Goal: Find specific page/section: Find specific page/section

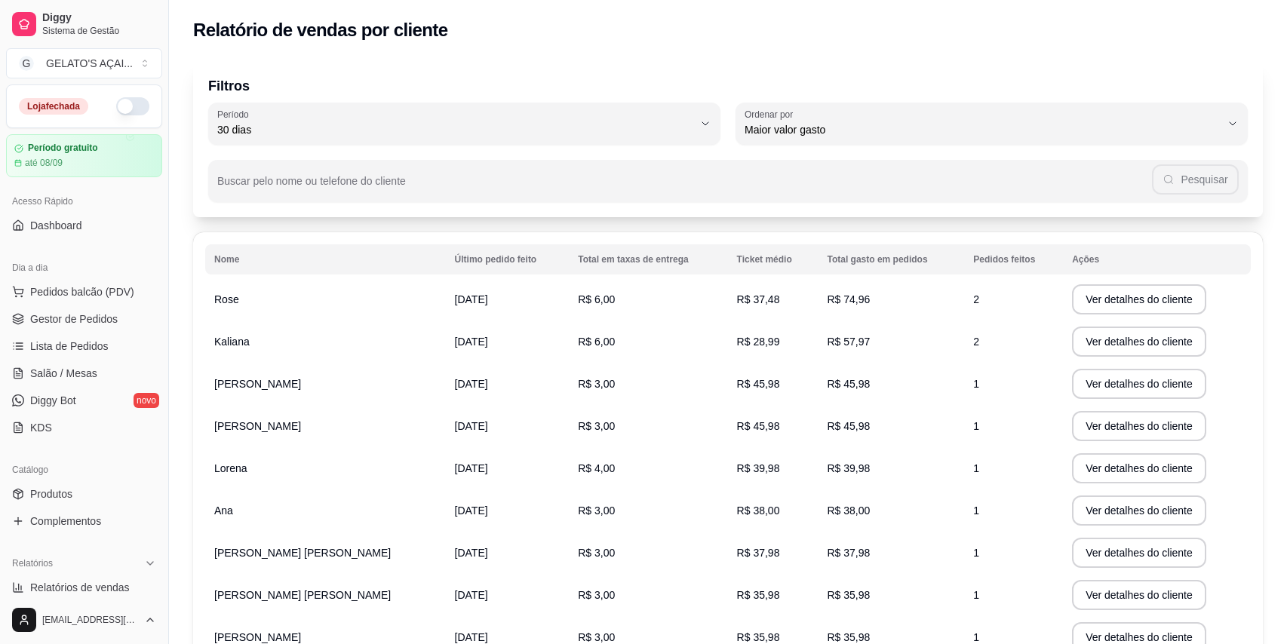
select select "30"
select select "HIGHEST_TOTAL_SPENT_WITH_ORDERS"
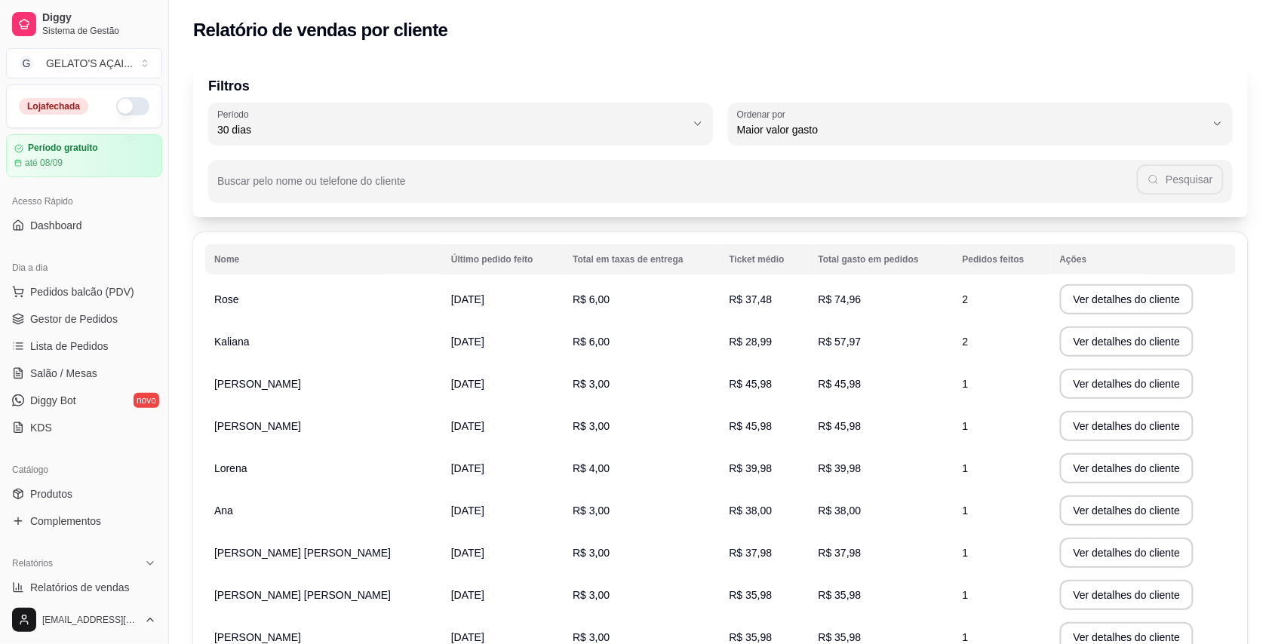
click at [115, 580] on span "Relatórios de vendas" at bounding box center [80, 587] width 100 height 15
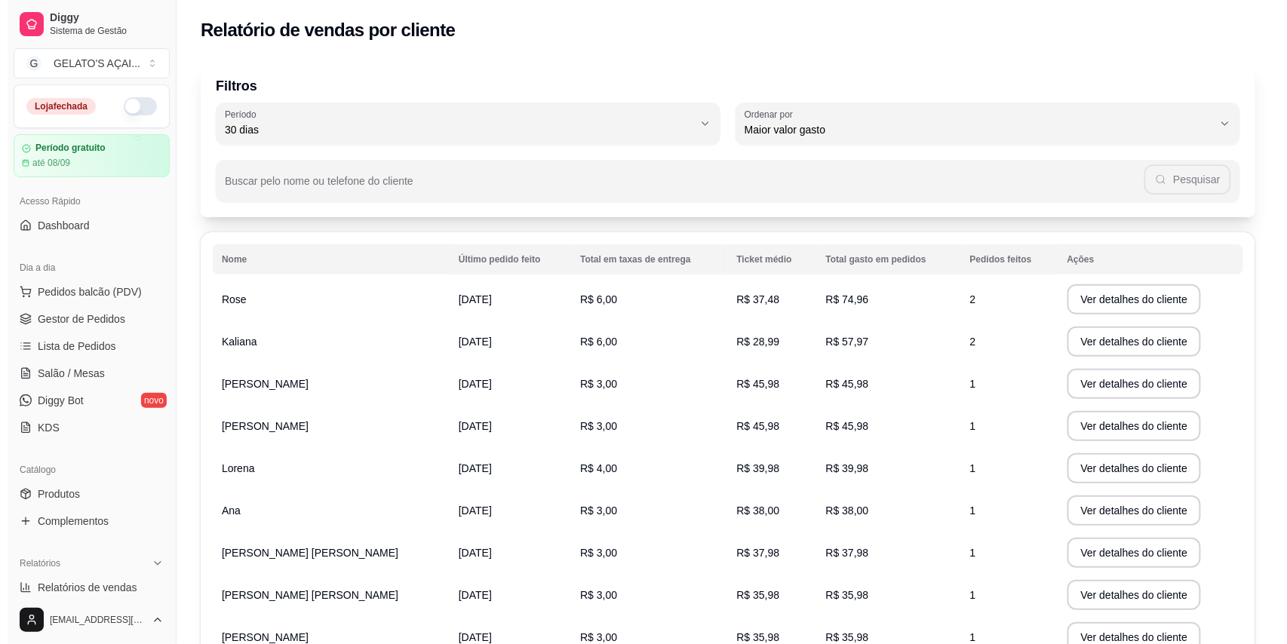
scroll to position [402, 0]
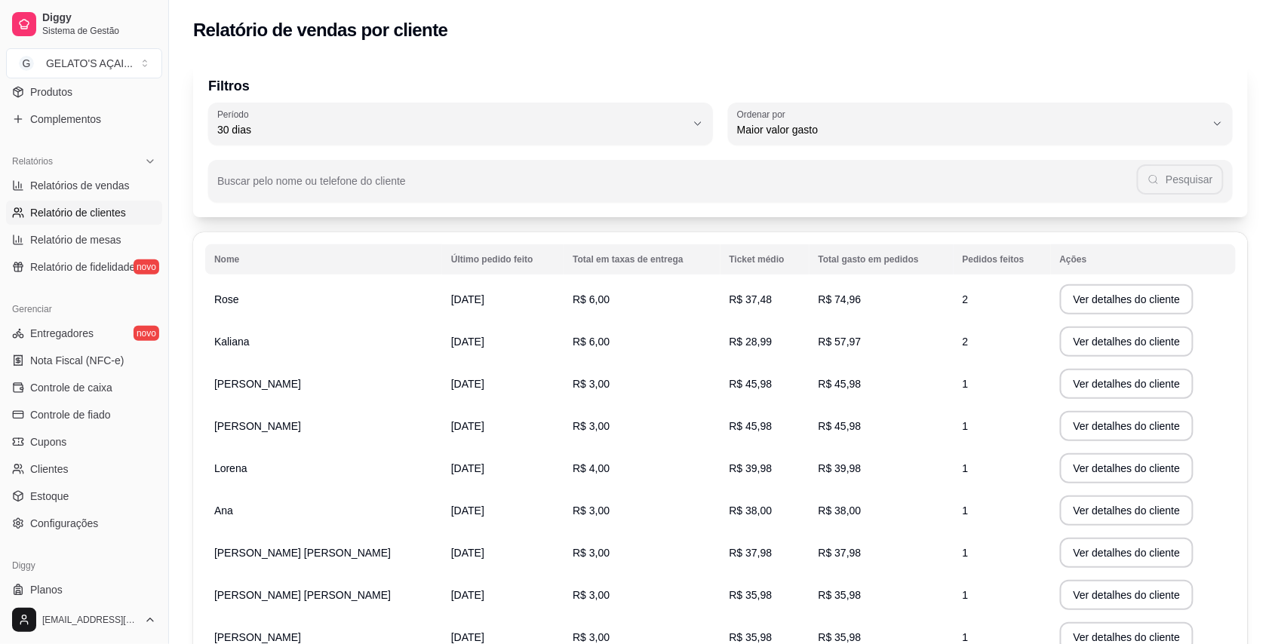
select select "ALL"
select select "0"
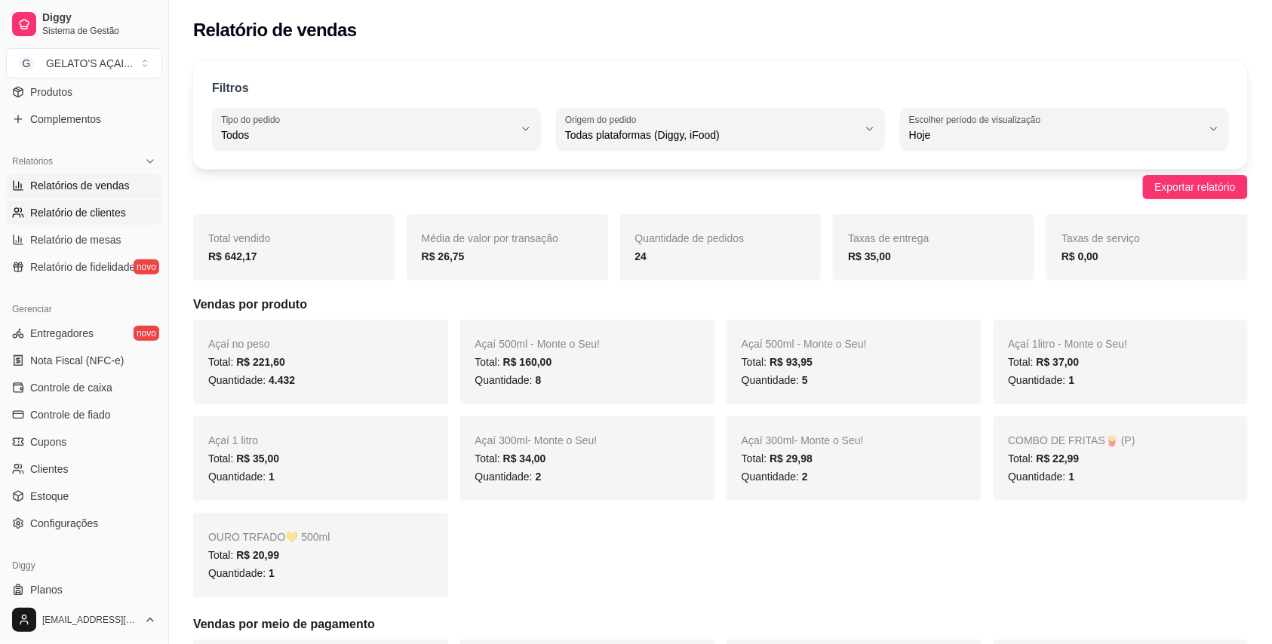
click at [100, 218] on span "Relatório de clientes" at bounding box center [78, 212] width 96 height 15
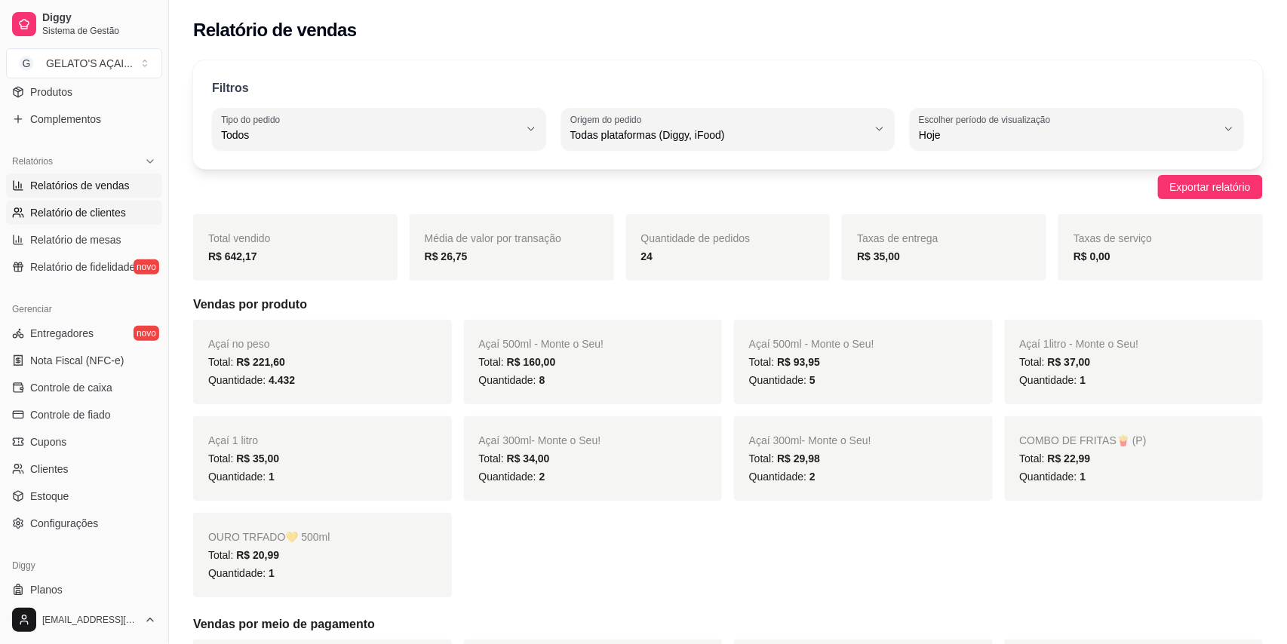
select select "30"
select select "HIGHEST_TOTAL_SPENT_WITH_ORDERS"
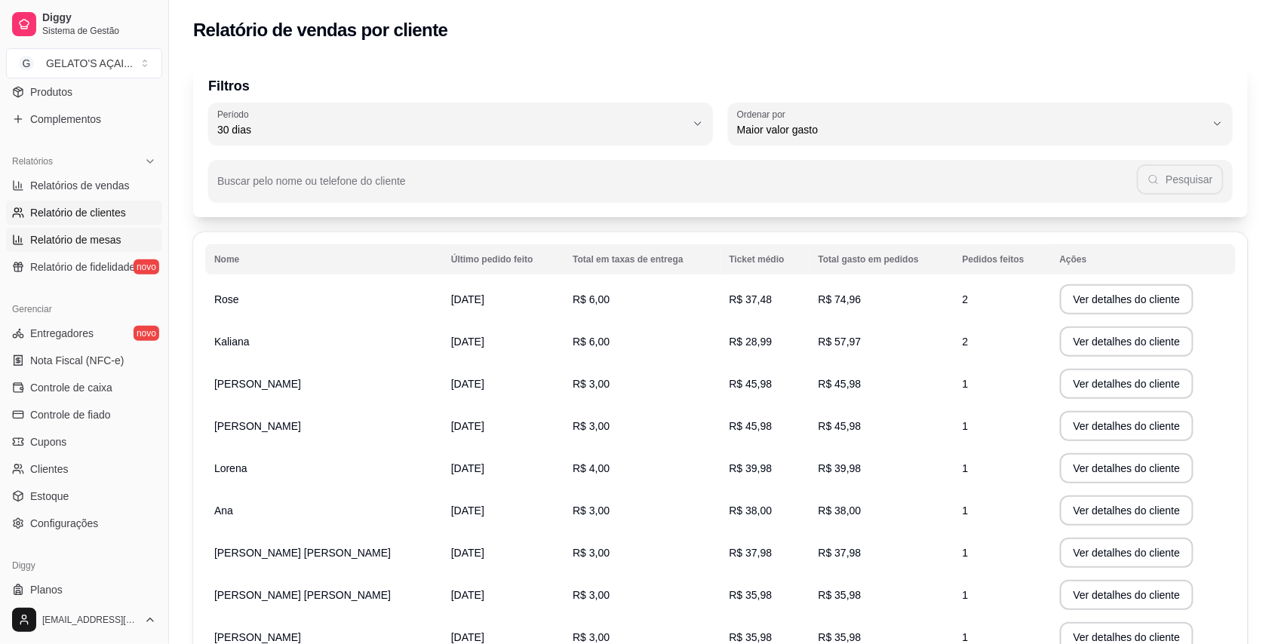
click at [100, 241] on span "Relatório de mesas" at bounding box center [75, 239] width 91 height 15
select select "TOTAL_OF_ORDERS"
select select "7"
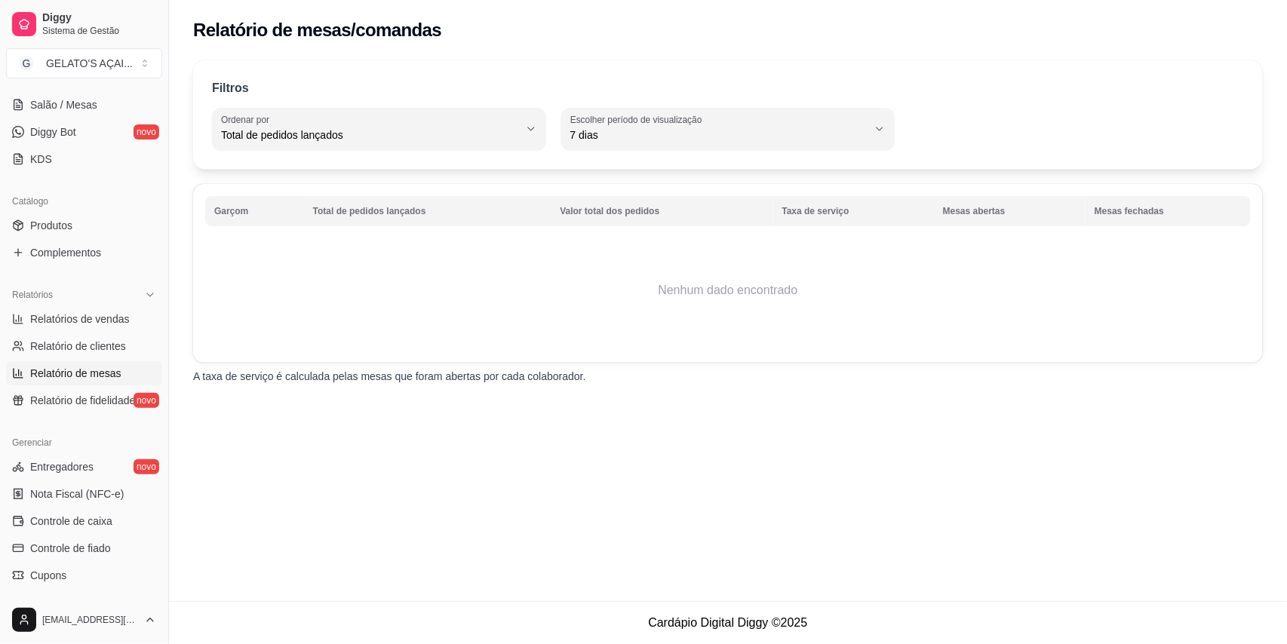
scroll to position [402, 0]
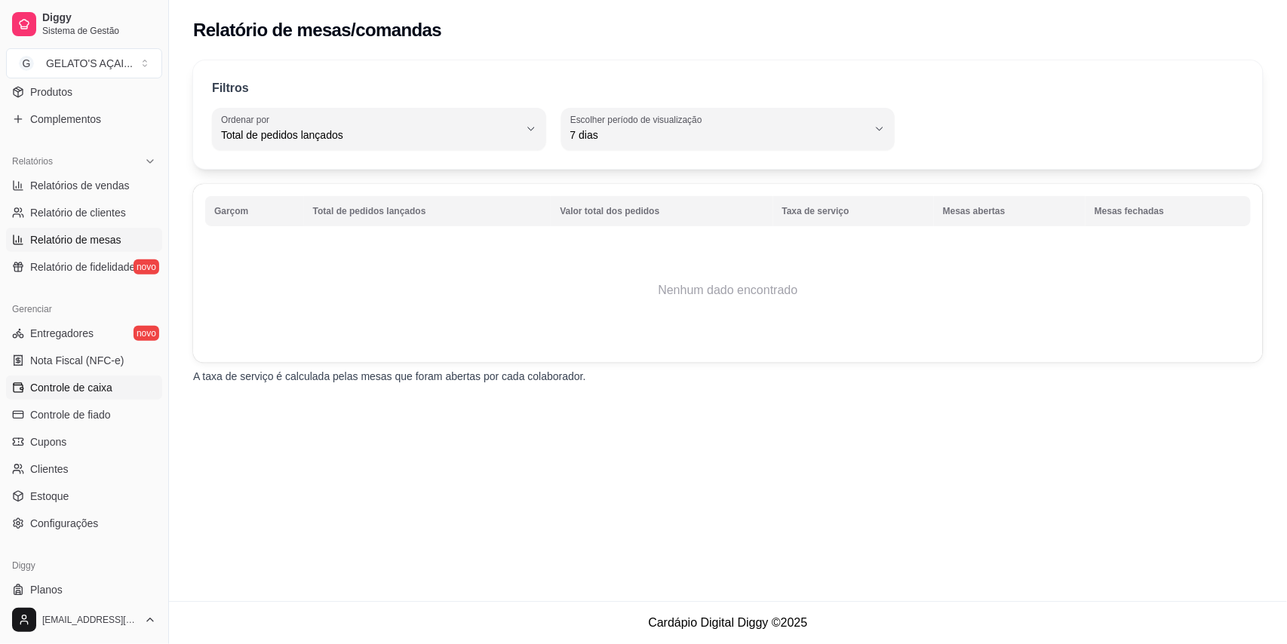
click at [95, 390] on span "Controle de caixa" at bounding box center [71, 387] width 82 height 15
